Goal: Task Accomplishment & Management: Complete application form

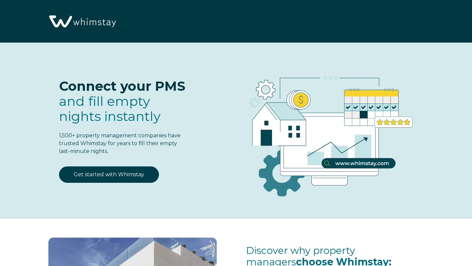
select select "MX"
select select "Standard"
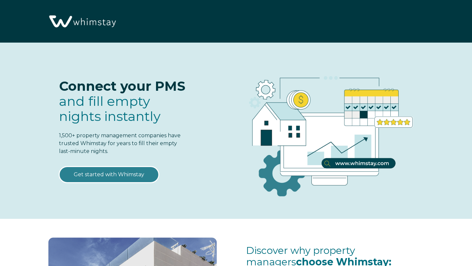
click at [120, 177] on link "Get started with Whimstay" at bounding box center [109, 175] width 100 height 16
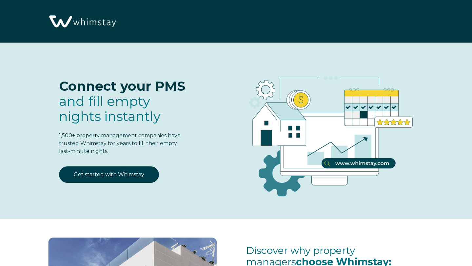
select select "MX"
select select "Standard"
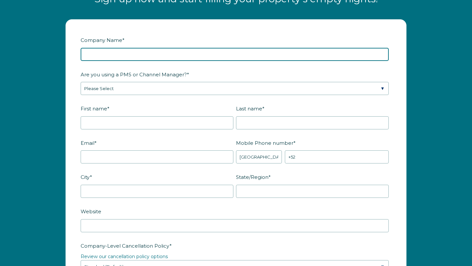
click at [126, 57] on input "Company Name *" at bounding box center [235, 54] width 308 height 13
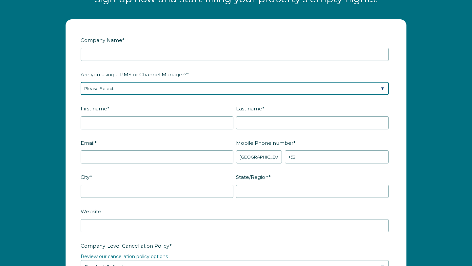
click at [130, 95] on div "Are you using a PMS or Channel Manager? * Please Select Barefoot BookingPal Boo…" at bounding box center [236, 82] width 311 height 27
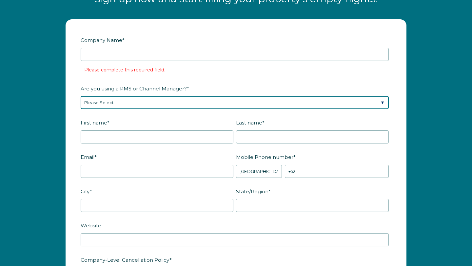
select select "Hostaway"
click at [81, 102] on select "Please Select Barefoot BookingPal Boost Brightside CiiRUS Escapia Guesty Hostaw…" at bounding box center [235, 102] width 308 height 13
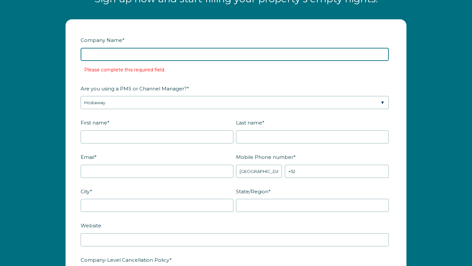
click at [111, 61] on input "Company Name *" at bounding box center [235, 54] width 308 height 13
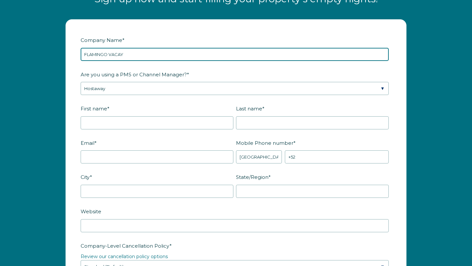
type input "FLAMINGO VACAY"
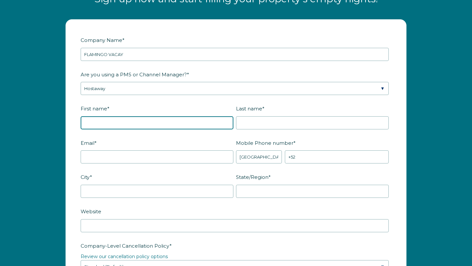
click at [133, 130] on input "First name *" at bounding box center [157, 122] width 153 height 13
type input "[PERSON_NAME]"
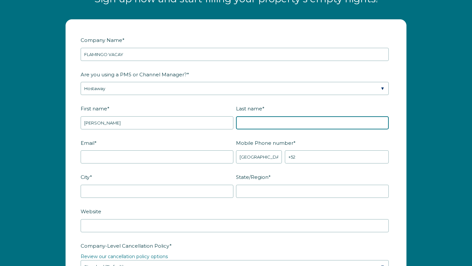
click at [253, 129] on input "Last name *" at bounding box center [312, 122] width 153 height 13
type input "ARJONA"
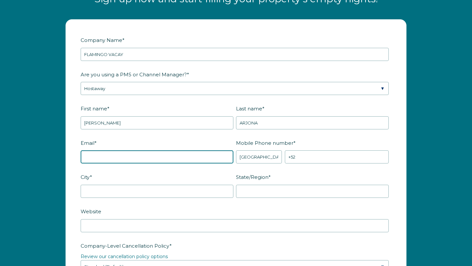
click at [159, 163] on input "Email *" at bounding box center [157, 157] width 153 height 13
type input "[EMAIL_ADDRESS][DOMAIN_NAME]"
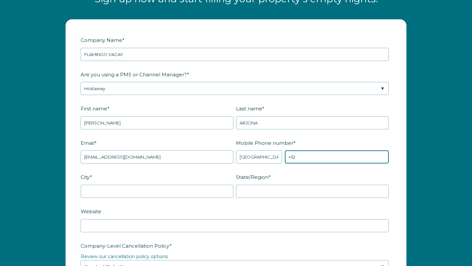
click at [316, 161] on input "+52" at bounding box center [337, 157] width 104 height 13
type input "[PHONE_NUMBER]"
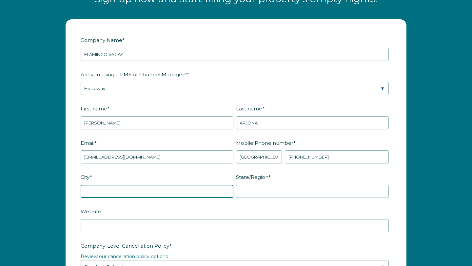
click at [146, 198] on input "City *" at bounding box center [157, 191] width 153 height 13
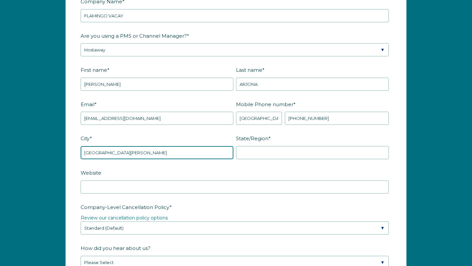
scroll to position [836, 0]
type input "[GEOGRAPHIC_DATA][PERSON_NAME]"
click at [250, 152] on div "State/Region *" at bounding box center [314, 146] width 156 height 27
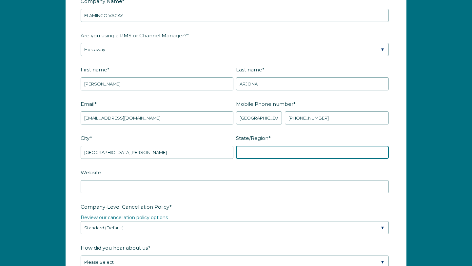
click at [252, 155] on input "State/Region *" at bounding box center [312, 152] width 153 height 13
type input "[PERSON_NAME] Roo"
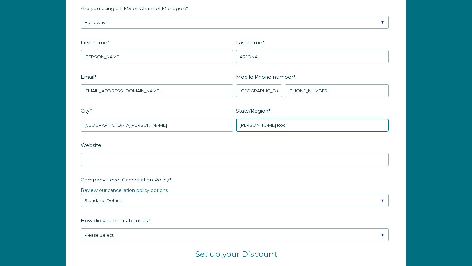
scroll to position [874, 0]
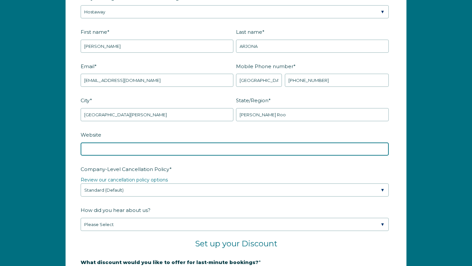
click at [136, 156] on input "Website" at bounding box center [235, 149] width 308 height 13
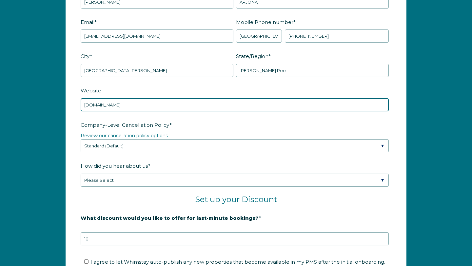
scroll to position [922, 0]
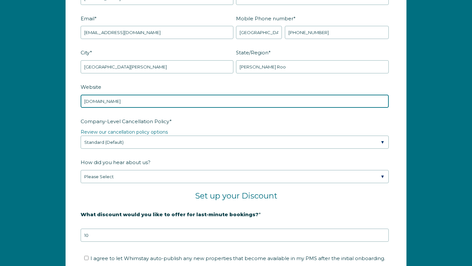
type input "[DOMAIN_NAME]"
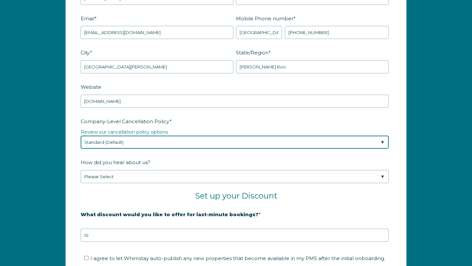
click at [136, 147] on select "Please Select Partial Standard (Default) Moderate Strict" at bounding box center [235, 142] width 308 height 13
select select "Moderate"
click at [81, 142] on select "Please Select Partial Standard (Default) Moderate Strict" at bounding box center [235, 142] width 308 height 13
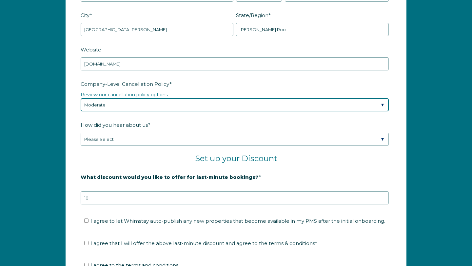
scroll to position [960, 0]
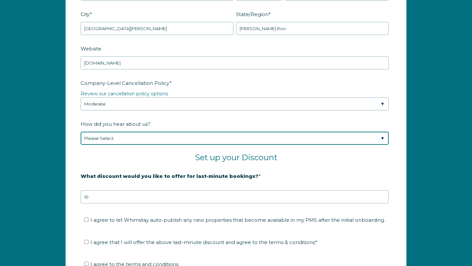
click at [139, 141] on select "Please Select Found Whimstay through a Google search Spoke to a Whimstay salesp…" at bounding box center [235, 138] width 308 height 13
select select "Google Search"
click at [81, 138] on select "Please Select Found Whimstay through a Google search Spoke to a Whimstay salesp…" at bounding box center [235, 138] width 308 height 13
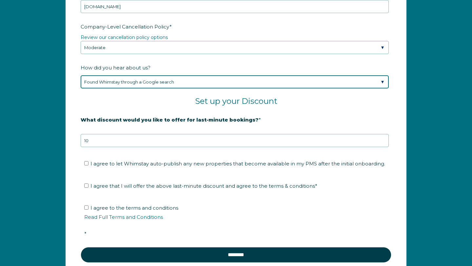
scroll to position [1053, 0]
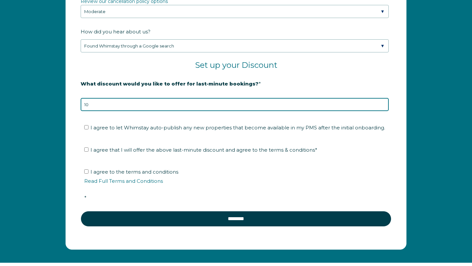
drag, startPoint x: 99, startPoint y: 112, endPoint x: 75, endPoint y: 112, distance: 24.0
click at [75, 112] on form "Company Name * FLAMINGO VACAY Are you using a PMS or Channel Manager? * Please …" at bounding box center [236, 7] width 341 height 486
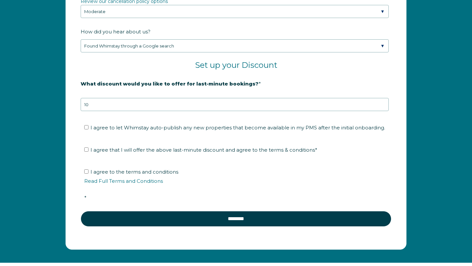
click at [238, 179] on li "I agree to the terms and conditions Read Full Terms and Conditions *" at bounding box center [238, 185] width 308 height 36
click at [86, 130] on input "I agree to let Whimstay auto-publish any new properties that become available i…" at bounding box center [86, 127] width 4 height 4
checkbox input "true"
click at [90, 153] on label "I agree that I will offer the above last-minute discount and agree to the terms…" at bounding box center [200, 150] width 233 height 6
click at [89, 152] on input "I agree that I will offer the above last-minute discount and agree to the terms…" at bounding box center [86, 150] width 4 height 4
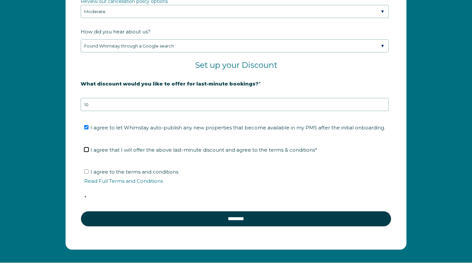
checkbox input "true"
click at [86, 176] on label "I agree to the terms and conditions Read Full Terms and Conditions *" at bounding box center [238, 185] width 308 height 32
click at [86, 174] on input "I agree to the terms and conditions Read Full Terms and Conditions *" at bounding box center [86, 172] width 4 height 4
checkbox input "true"
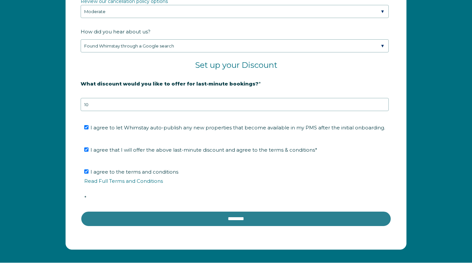
click at [259, 227] on input "********" at bounding box center [236, 219] width 311 height 16
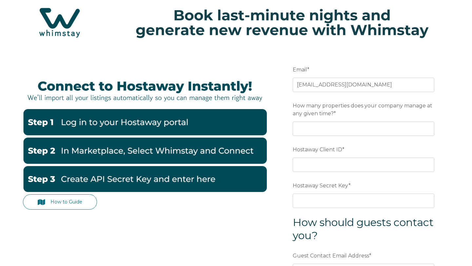
scroll to position [24, 0]
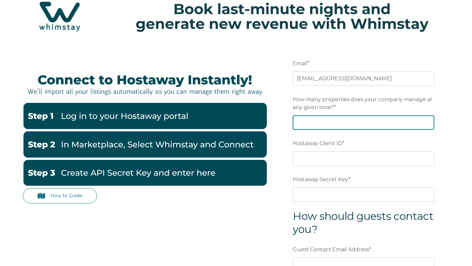
click at [355, 120] on input "How many properties does your company manage at any given time? *" at bounding box center [364, 122] width 142 height 14
click at [428, 123] on input "-1" at bounding box center [364, 122] width 142 height 14
drag, startPoint x: 365, startPoint y: 123, endPoint x: 294, endPoint y: 123, distance: 70.5
click at [297, 123] on input "-1" at bounding box center [364, 122] width 142 height 14
type input "40"
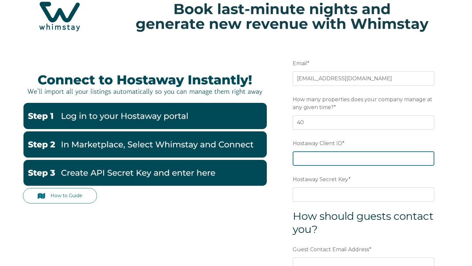
click at [319, 156] on input "Hostaway Client ID *" at bounding box center [364, 159] width 142 height 14
paste input "157050"
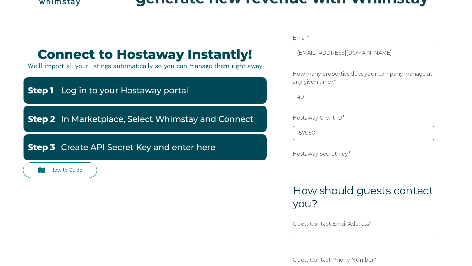
scroll to position [62, 0]
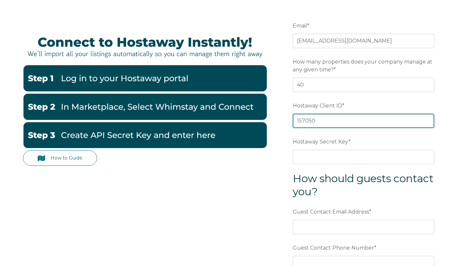
type input "157050"
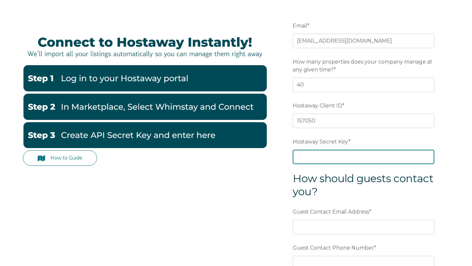
click at [317, 154] on input "Hostaway Secret Key *" at bounding box center [364, 157] width 142 height 14
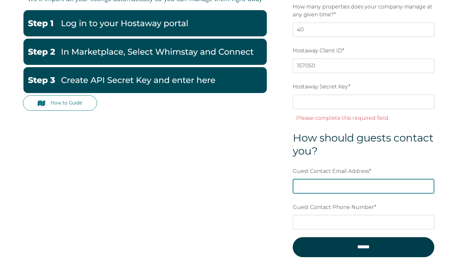
click at [322, 173] on div "Guest Contact Email Address *" at bounding box center [364, 180] width 142 height 28
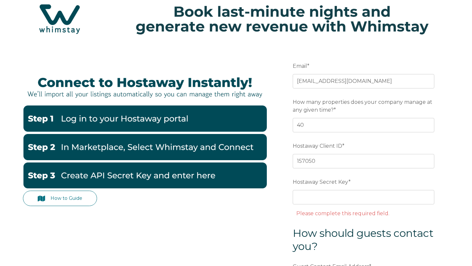
scroll to position [0, 0]
